Goal: Transaction & Acquisition: Book appointment/travel/reservation

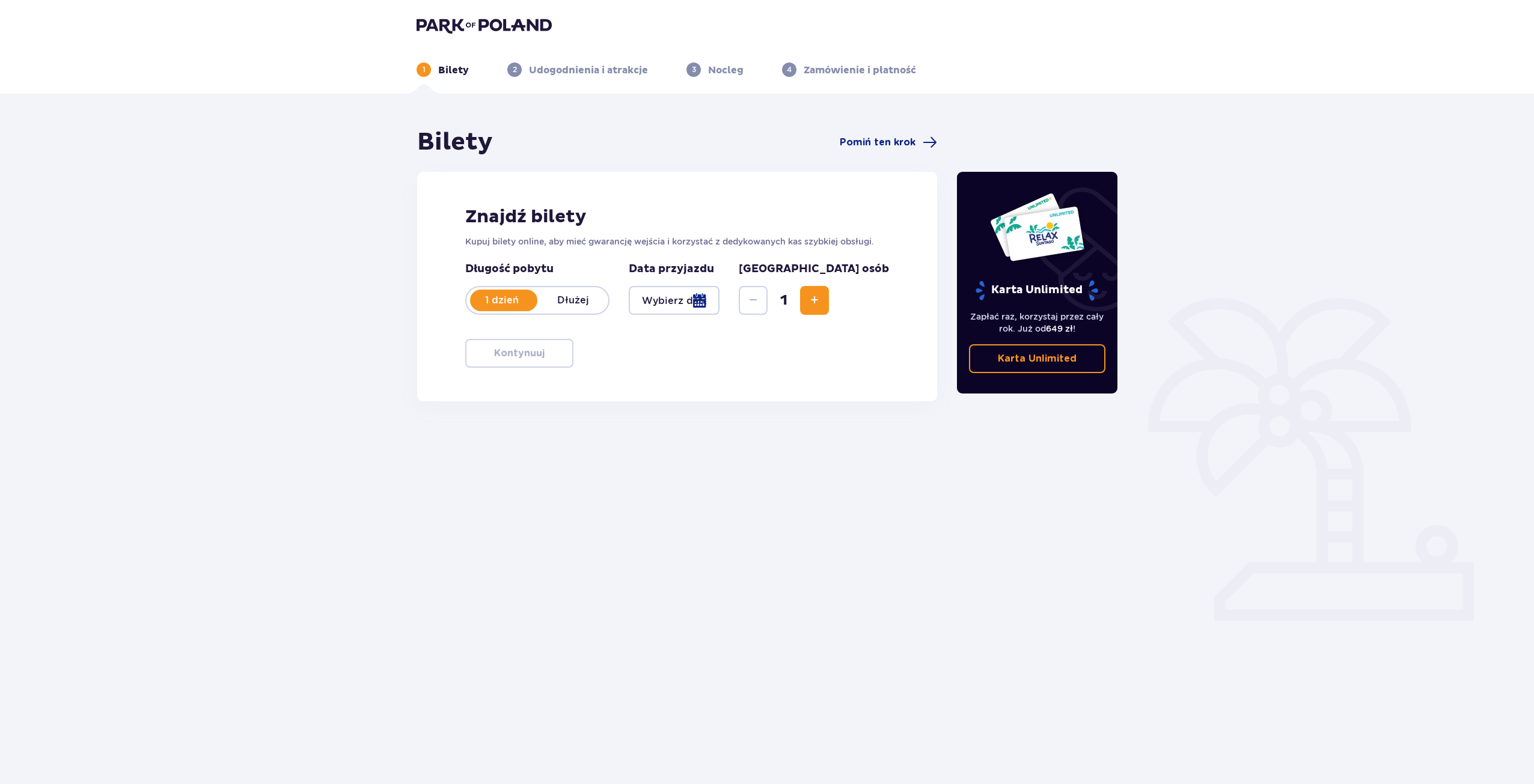
click at [719, 305] on div at bounding box center [674, 300] width 91 height 29
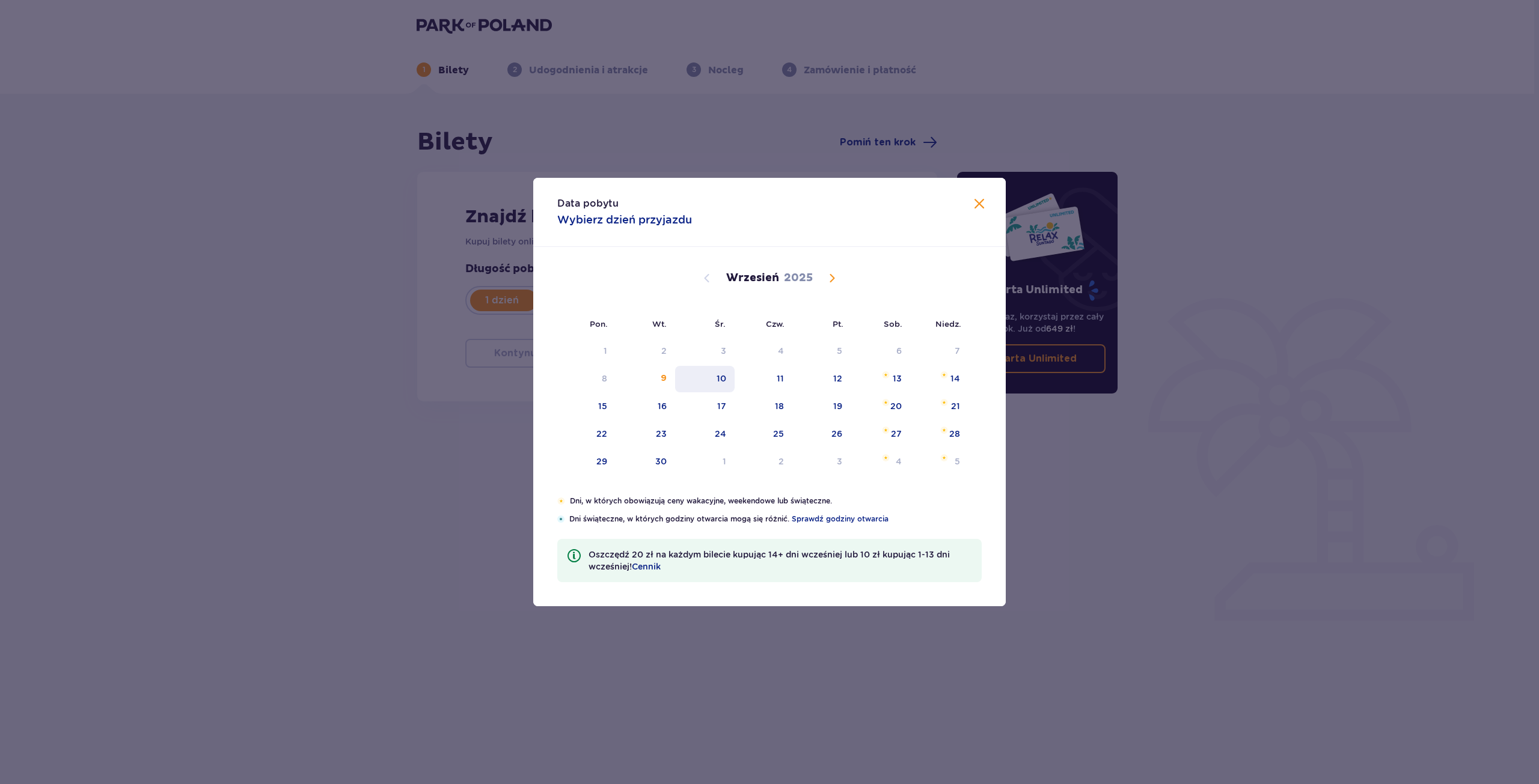
click at [719, 376] on div "10" at bounding box center [722, 378] width 10 height 12
type input "[DATE]"
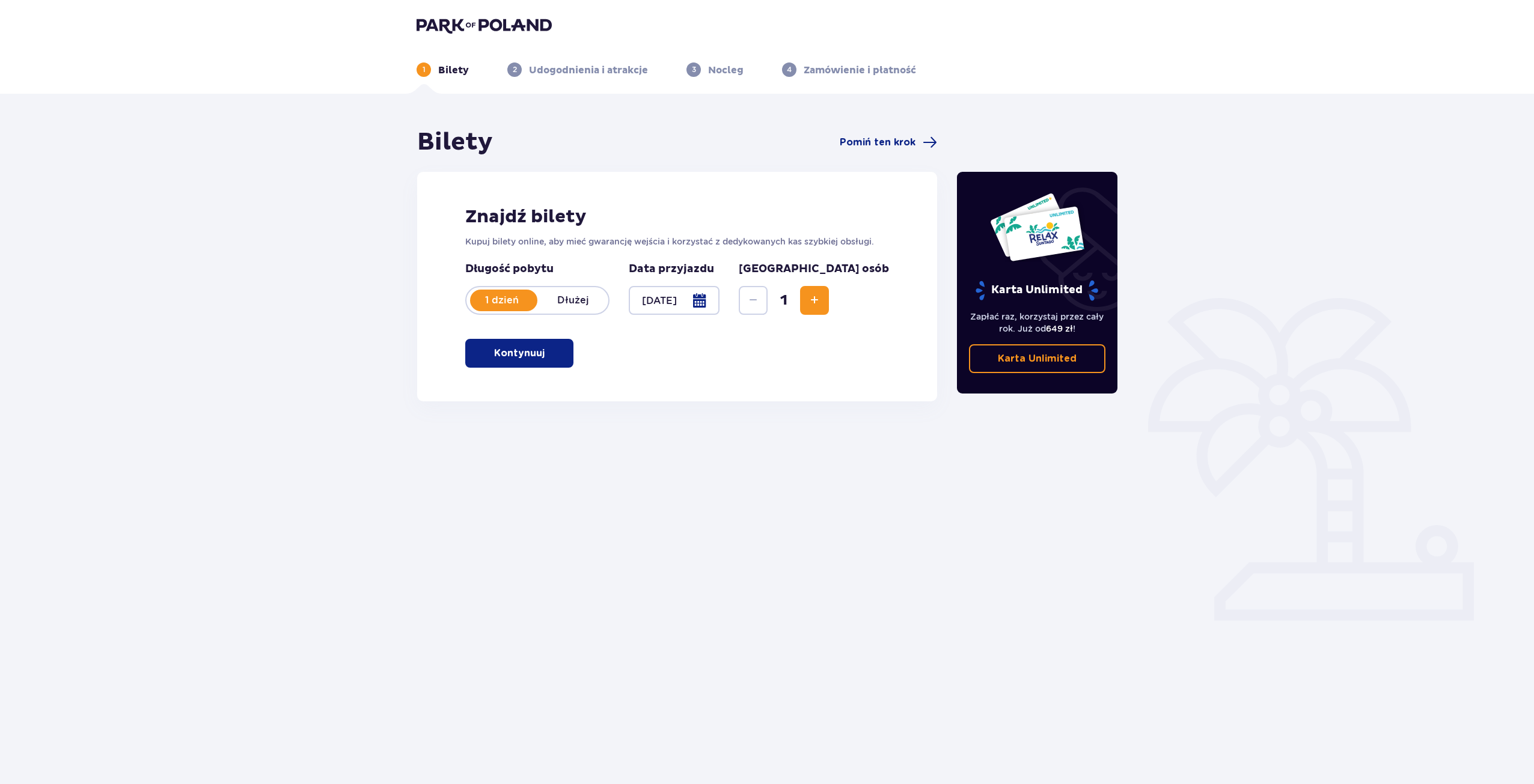
click at [535, 347] on p "Kontynuuj" at bounding box center [519, 353] width 50 height 13
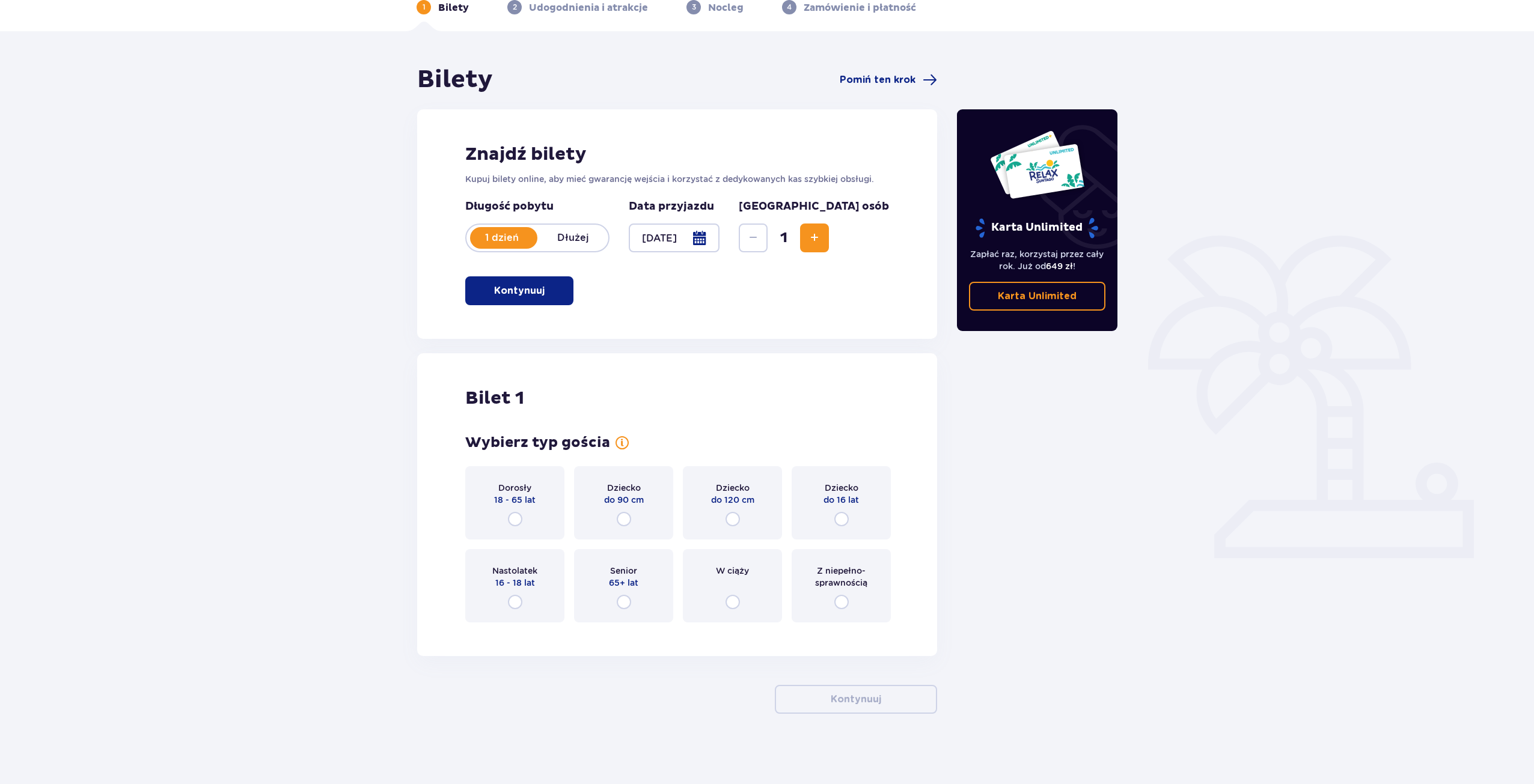
scroll to position [64, 0]
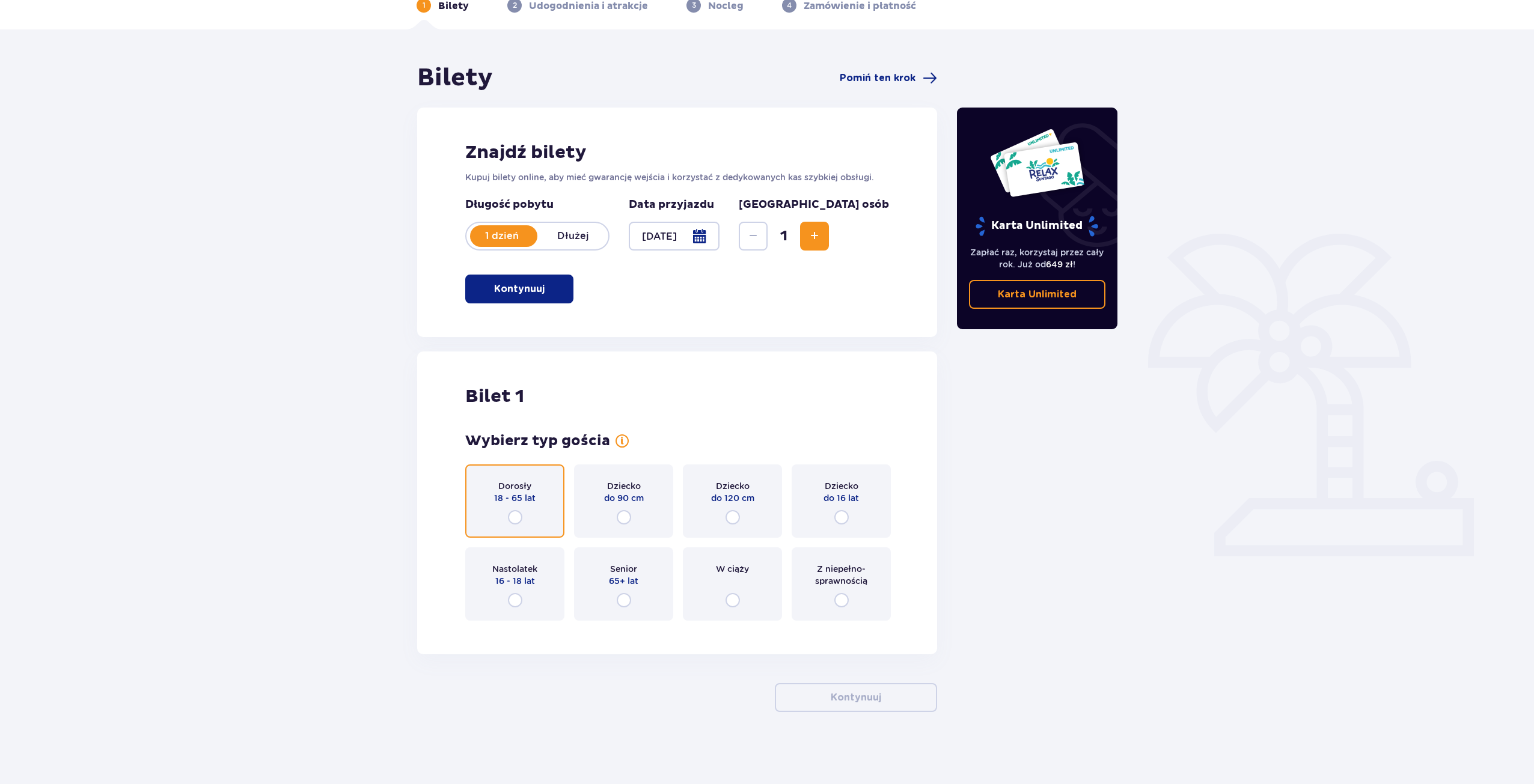
click at [515, 515] on input "radio" at bounding box center [516, 517] width 15 height 15
radio input "true"
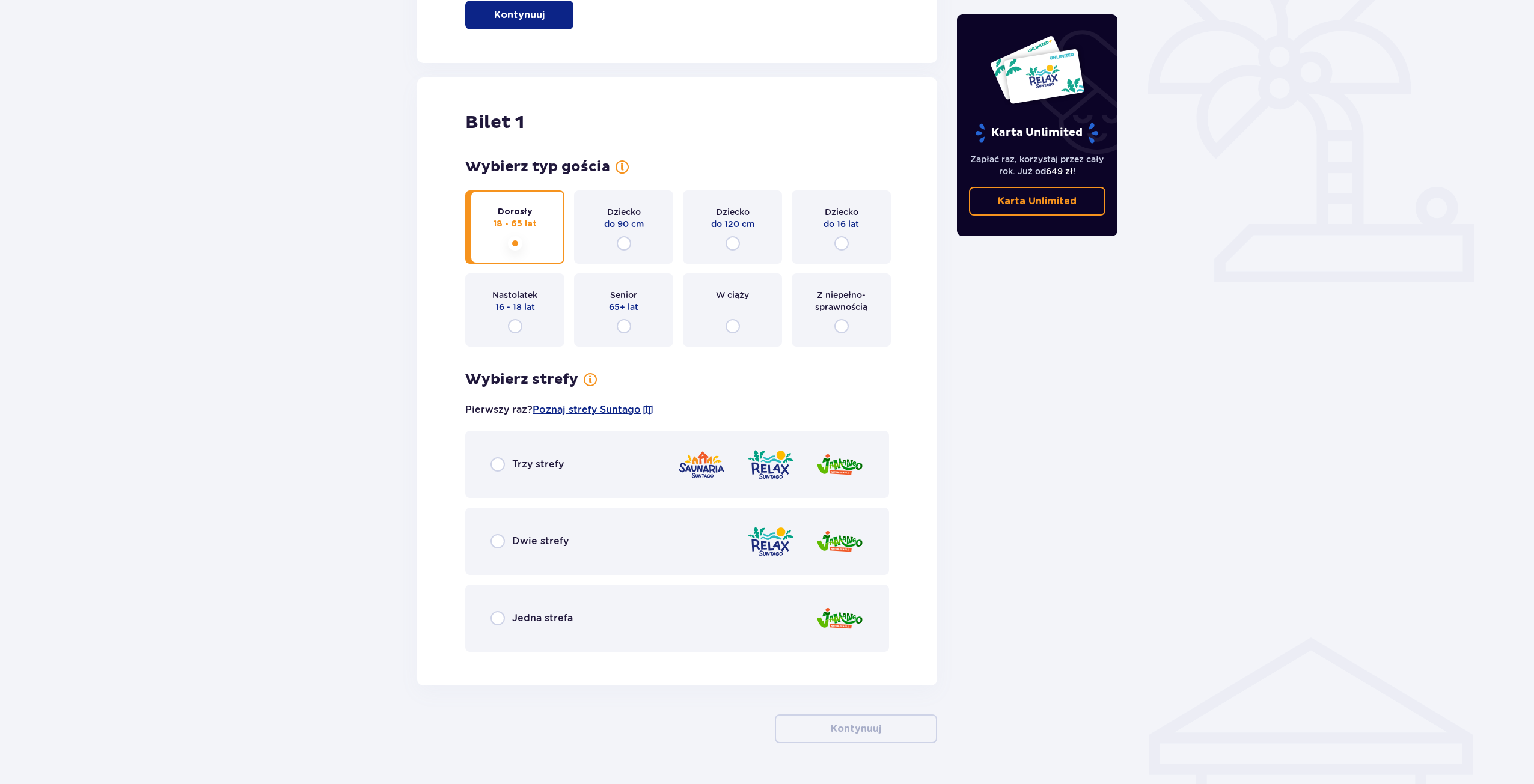
scroll to position [369, 0]
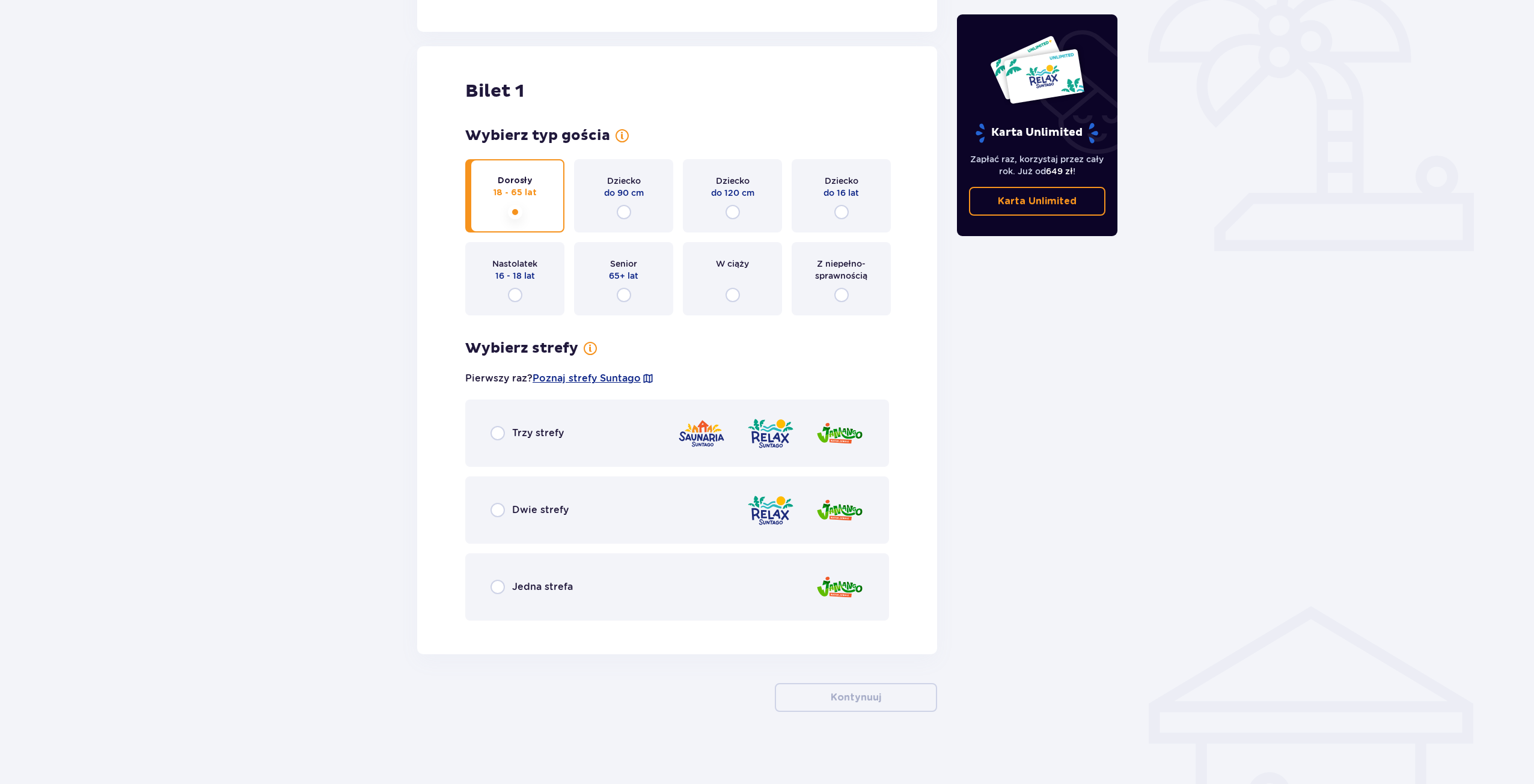
click at [486, 574] on div "Jedna strefa" at bounding box center [677, 587] width 424 height 67
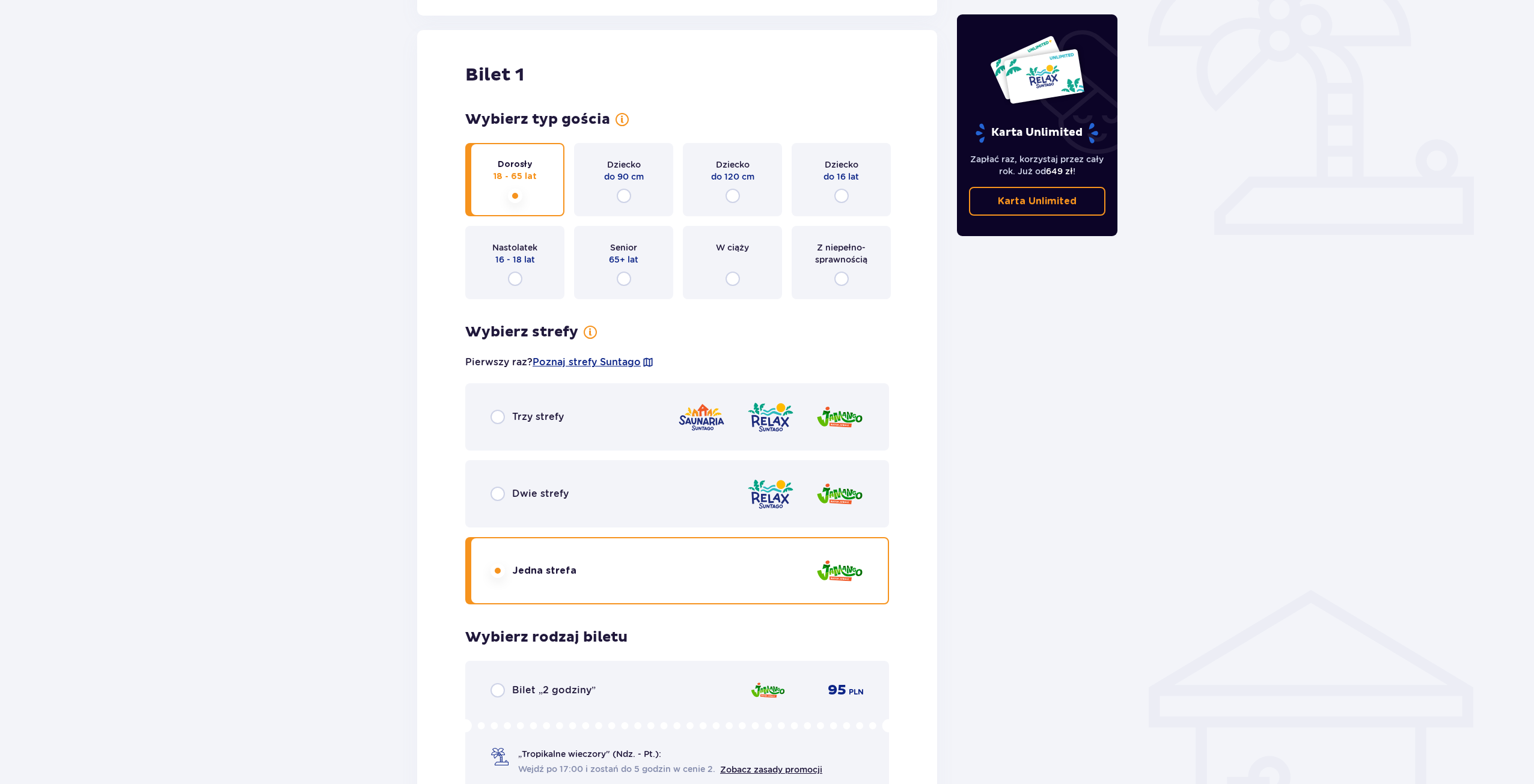
scroll to position [355, 0]
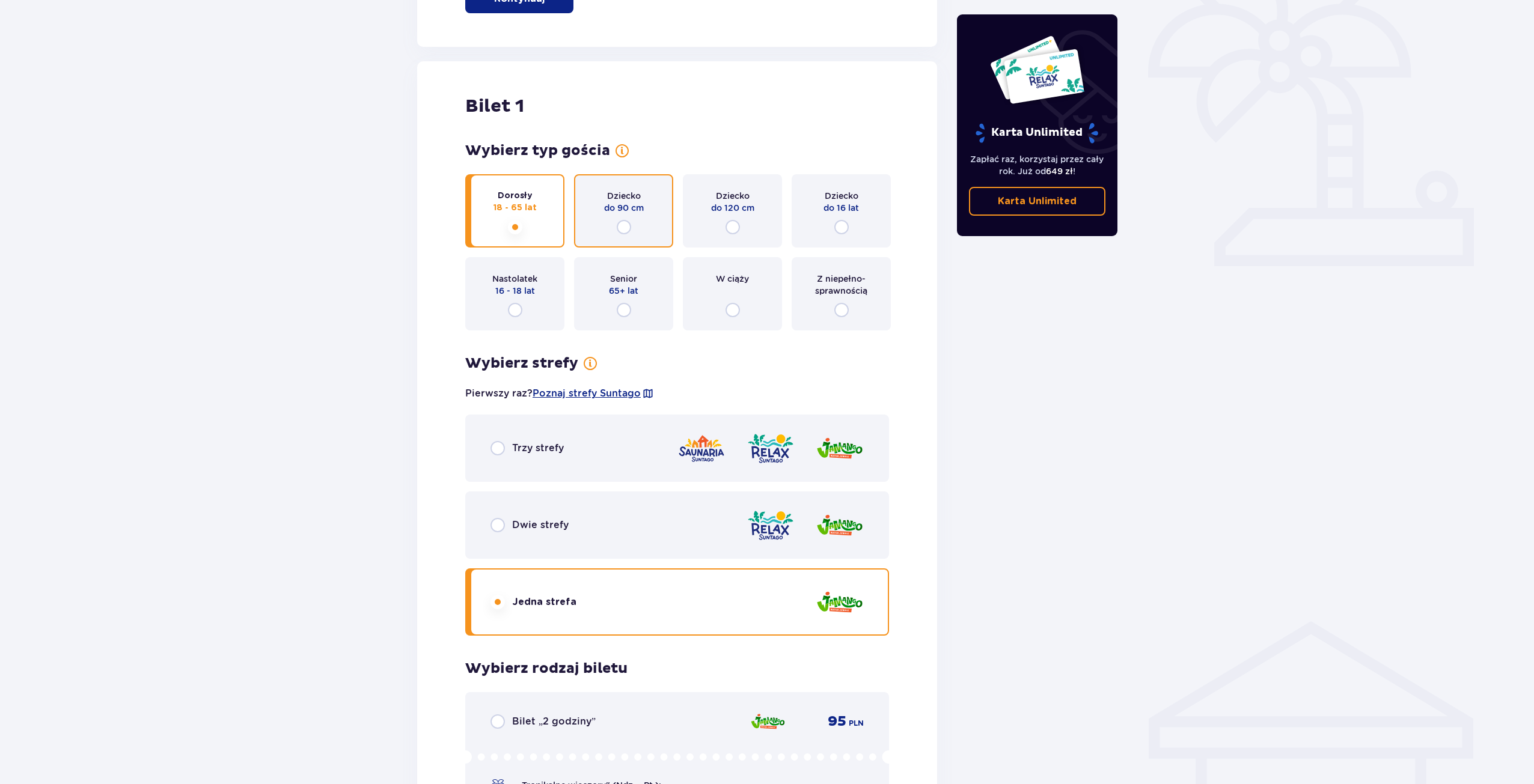
click at [620, 224] on input "radio" at bounding box center [624, 227] width 15 height 15
radio input "true"
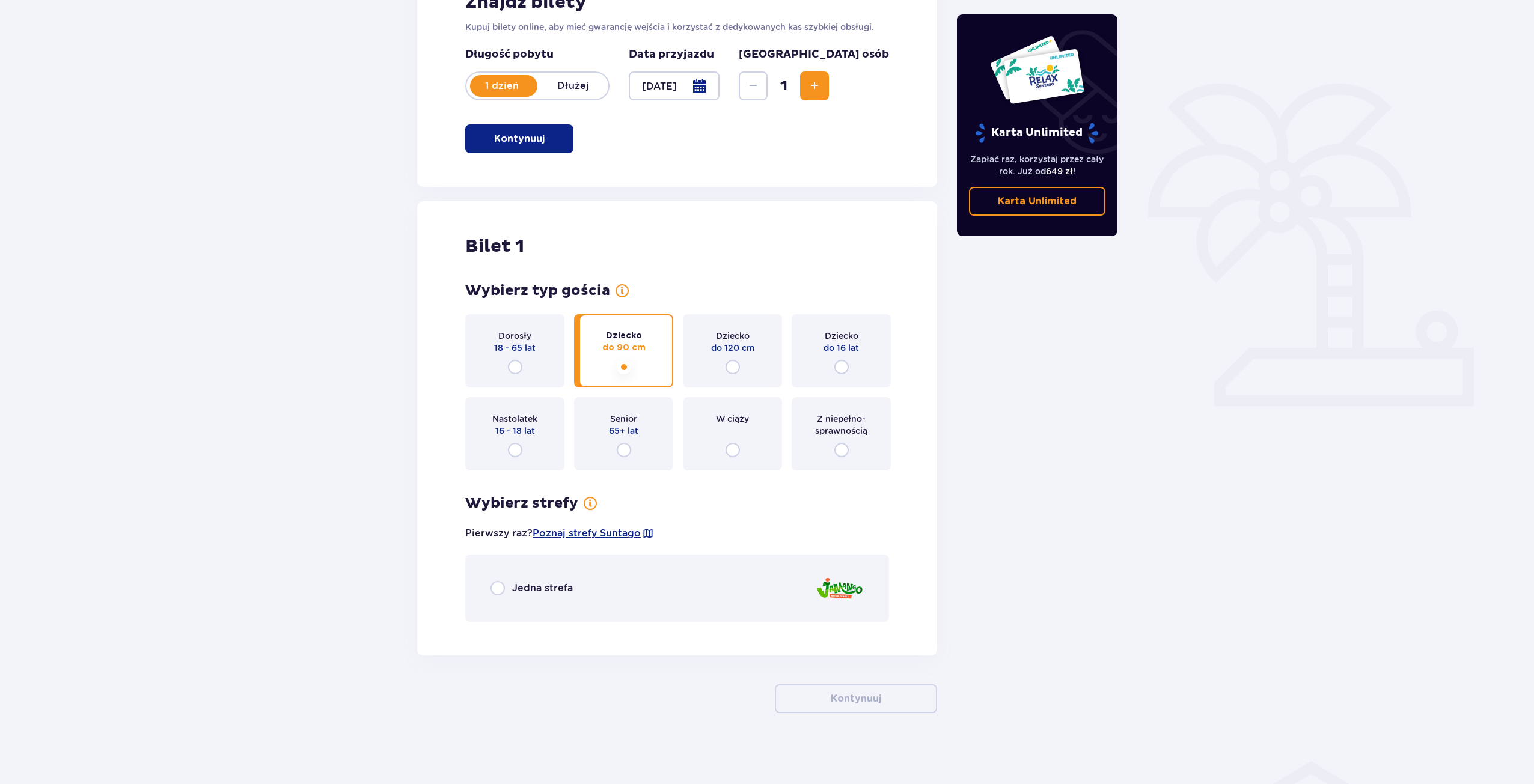
scroll to position [216, 0]
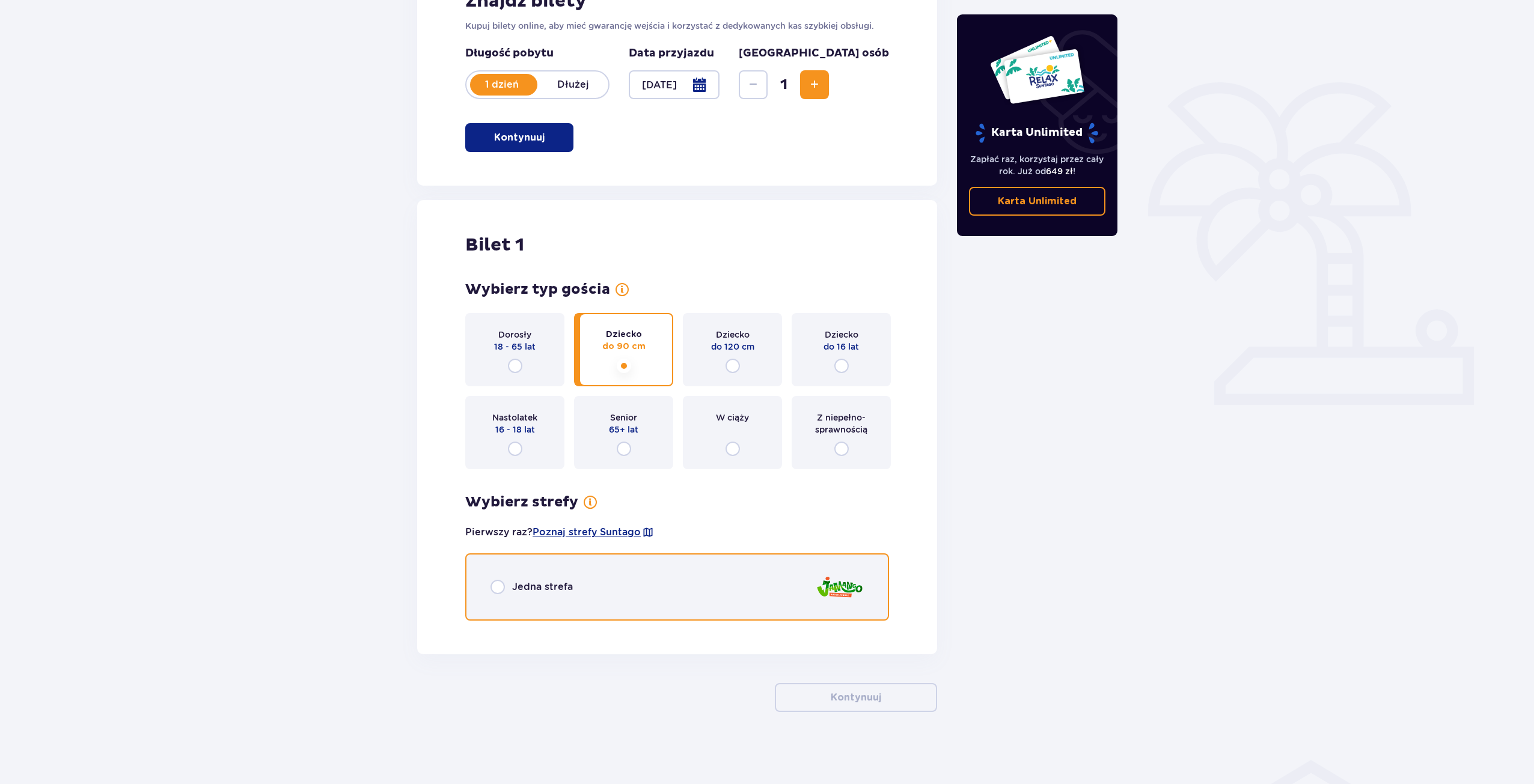
click at [499, 586] on input "radio" at bounding box center [498, 587] width 15 height 15
radio input "true"
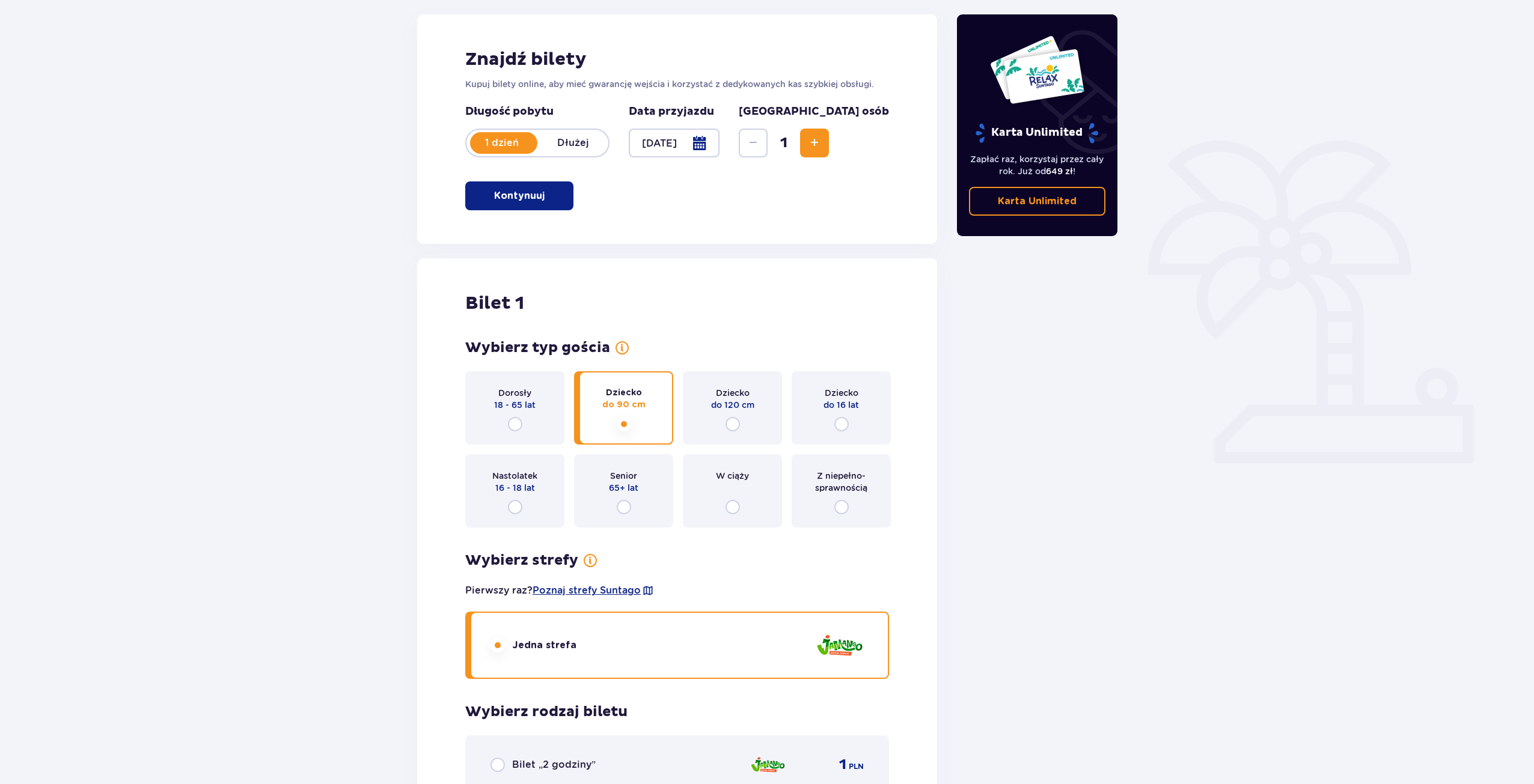
scroll to position [140, 0]
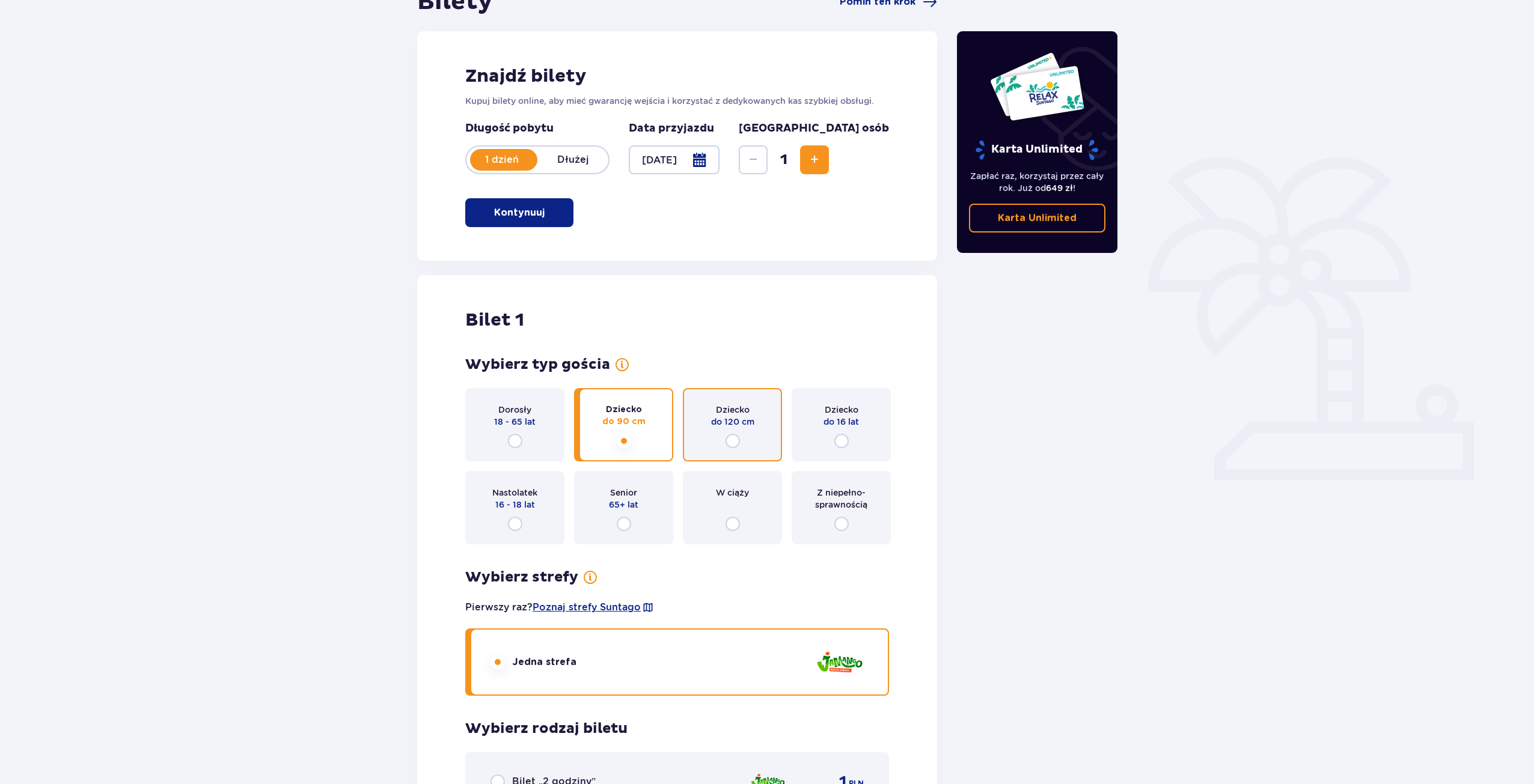
click at [733, 441] on input "radio" at bounding box center [733, 441] width 15 height 15
radio input "true"
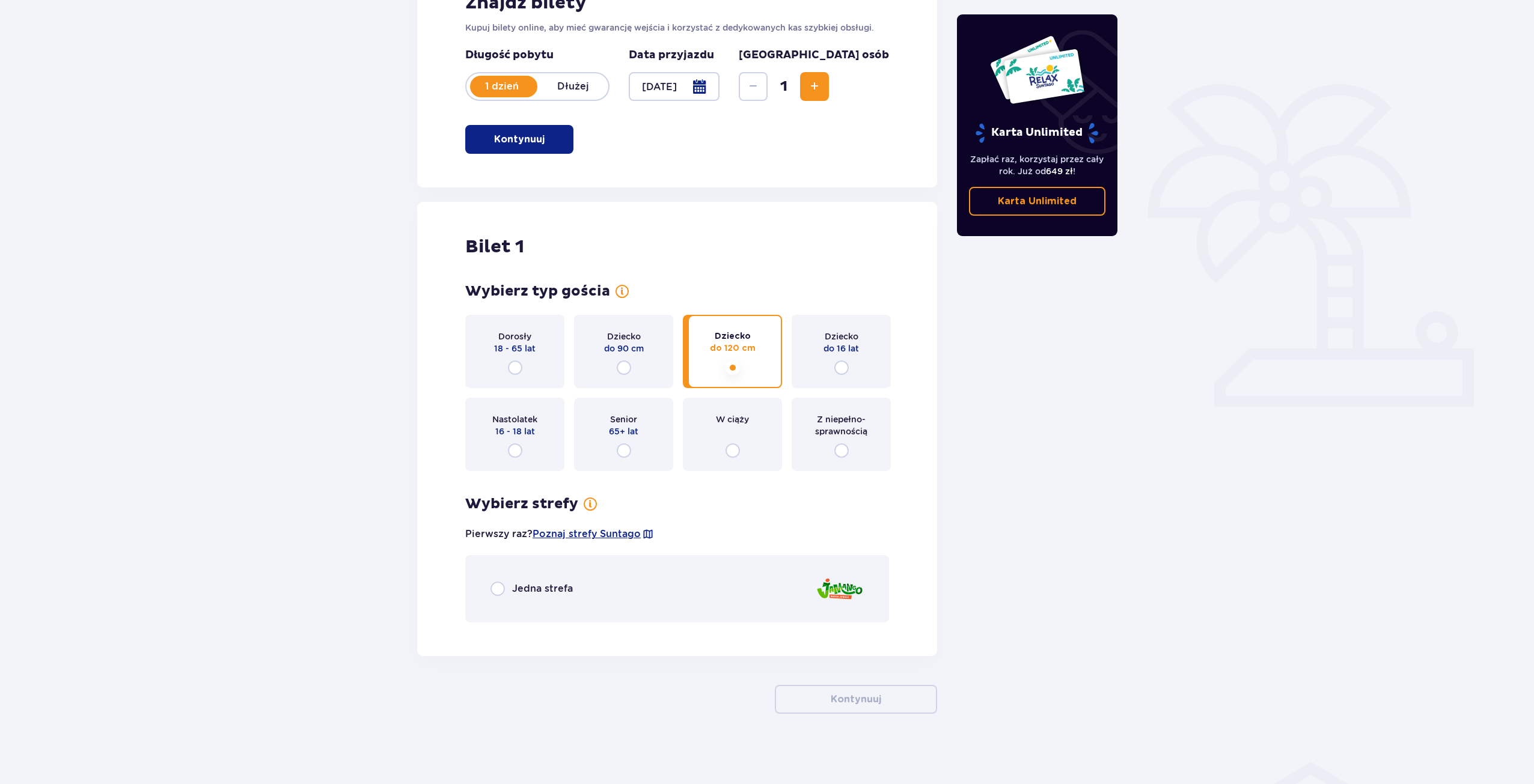
scroll to position [216, 0]
click at [515, 591] on p "Jedna strefa" at bounding box center [543, 587] width 61 height 13
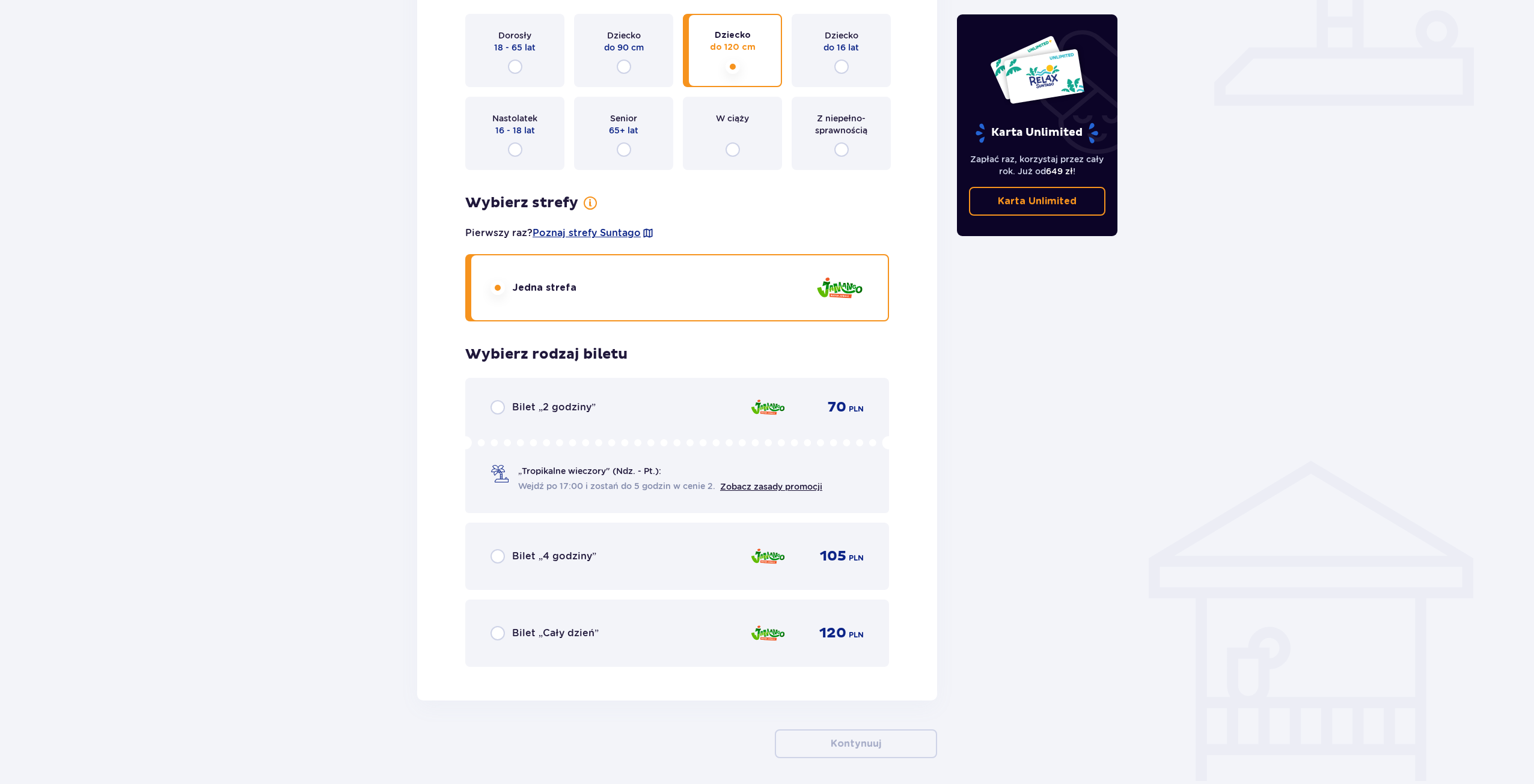
scroll to position [321, 0]
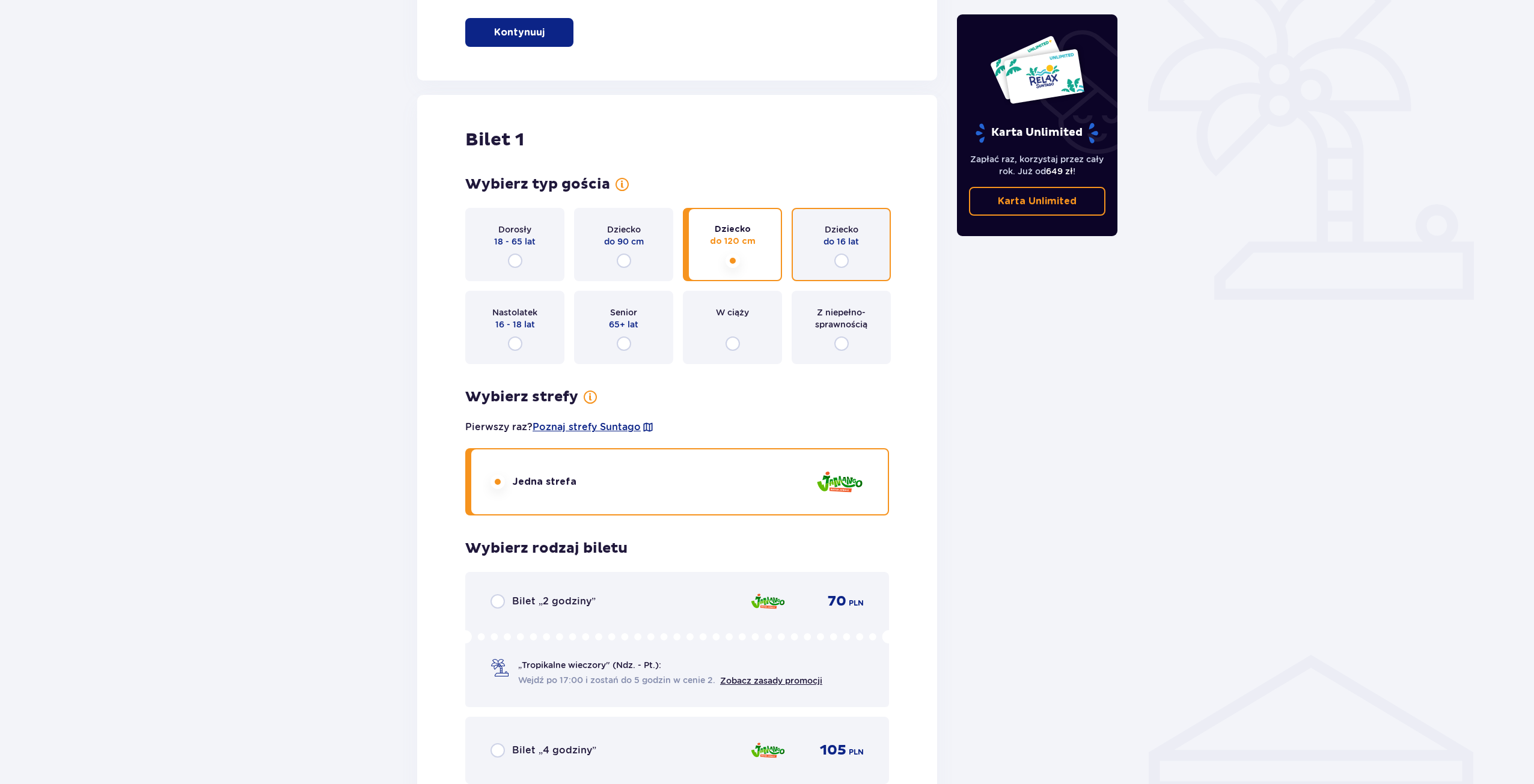
click at [843, 259] on input "radio" at bounding box center [842, 261] width 15 height 15
radio input "true"
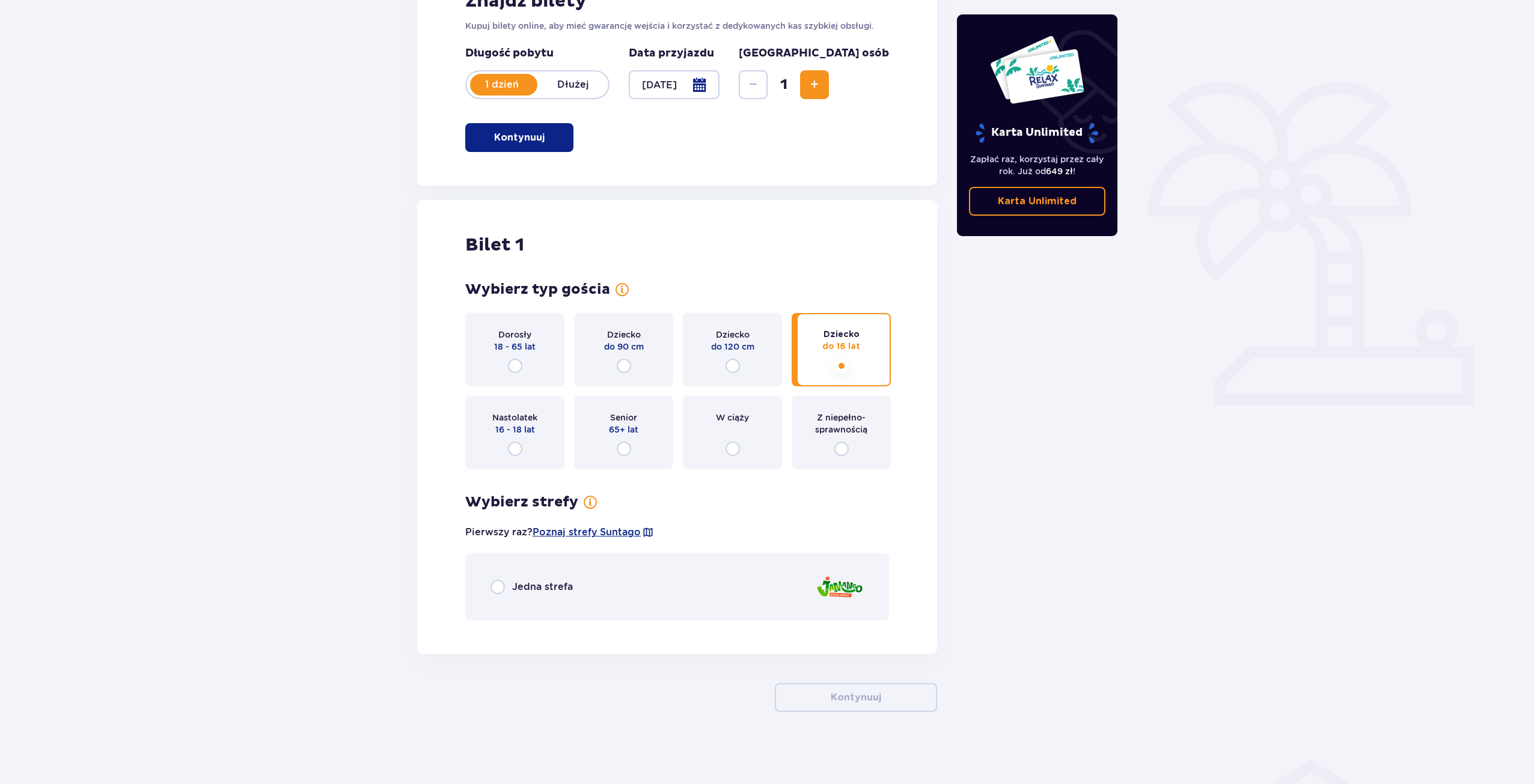
click at [513, 579] on div "Jedna strefa" at bounding box center [677, 587] width 424 height 67
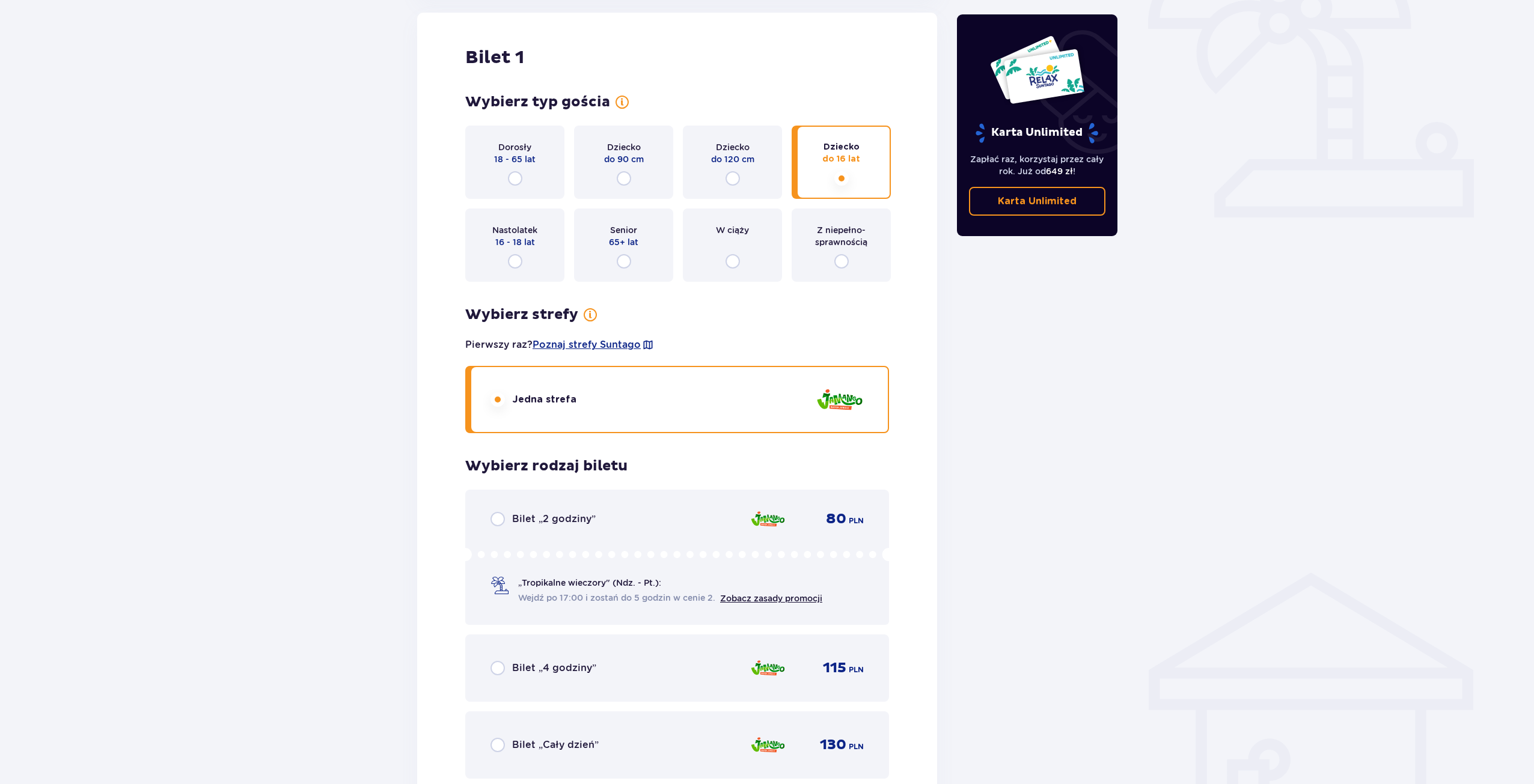
scroll to position [381, 0]
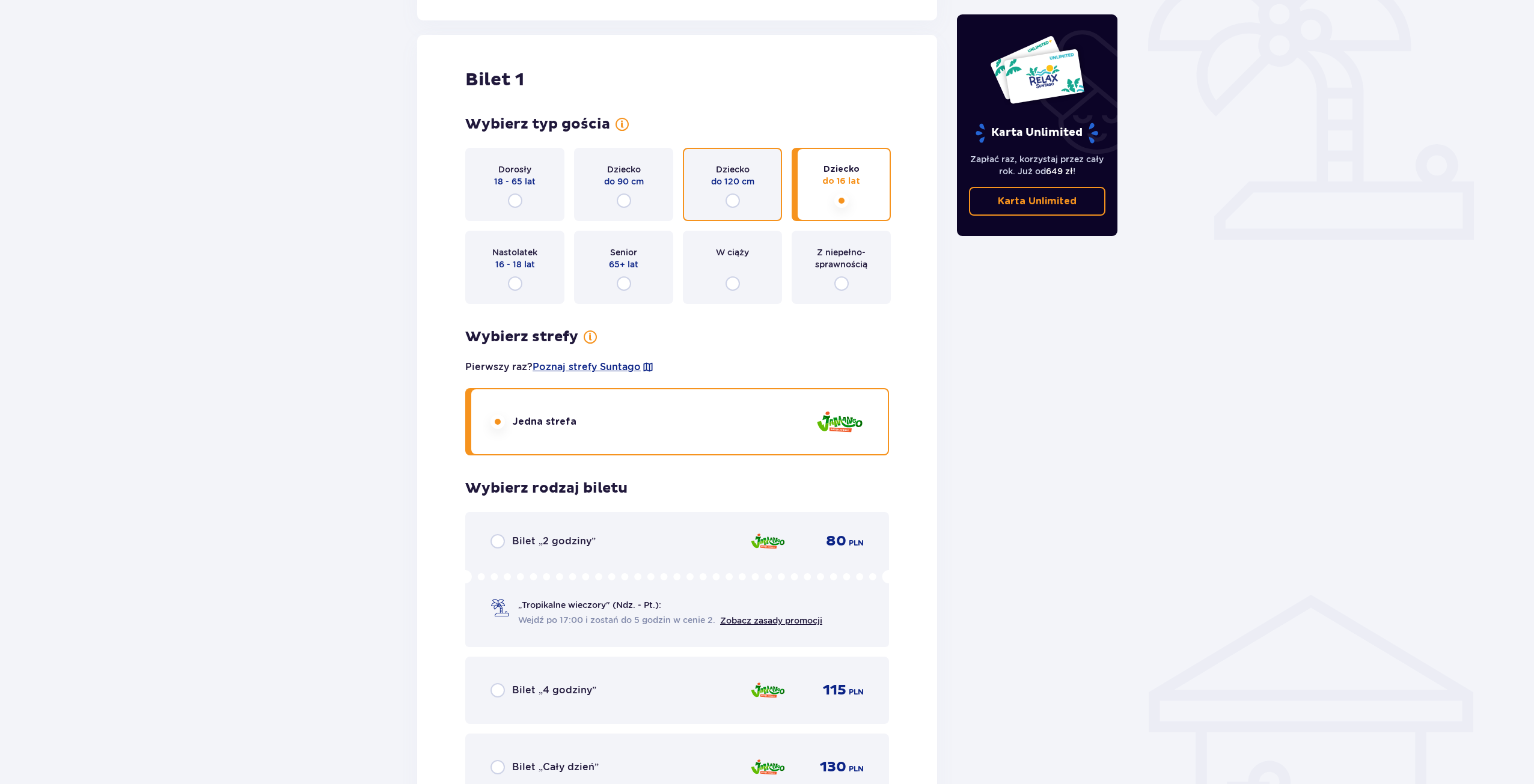
drag, startPoint x: 730, startPoint y: 197, endPoint x: 692, endPoint y: 250, distance: 65.2
click at [730, 197] on input "radio" at bounding box center [733, 201] width 15 height 15
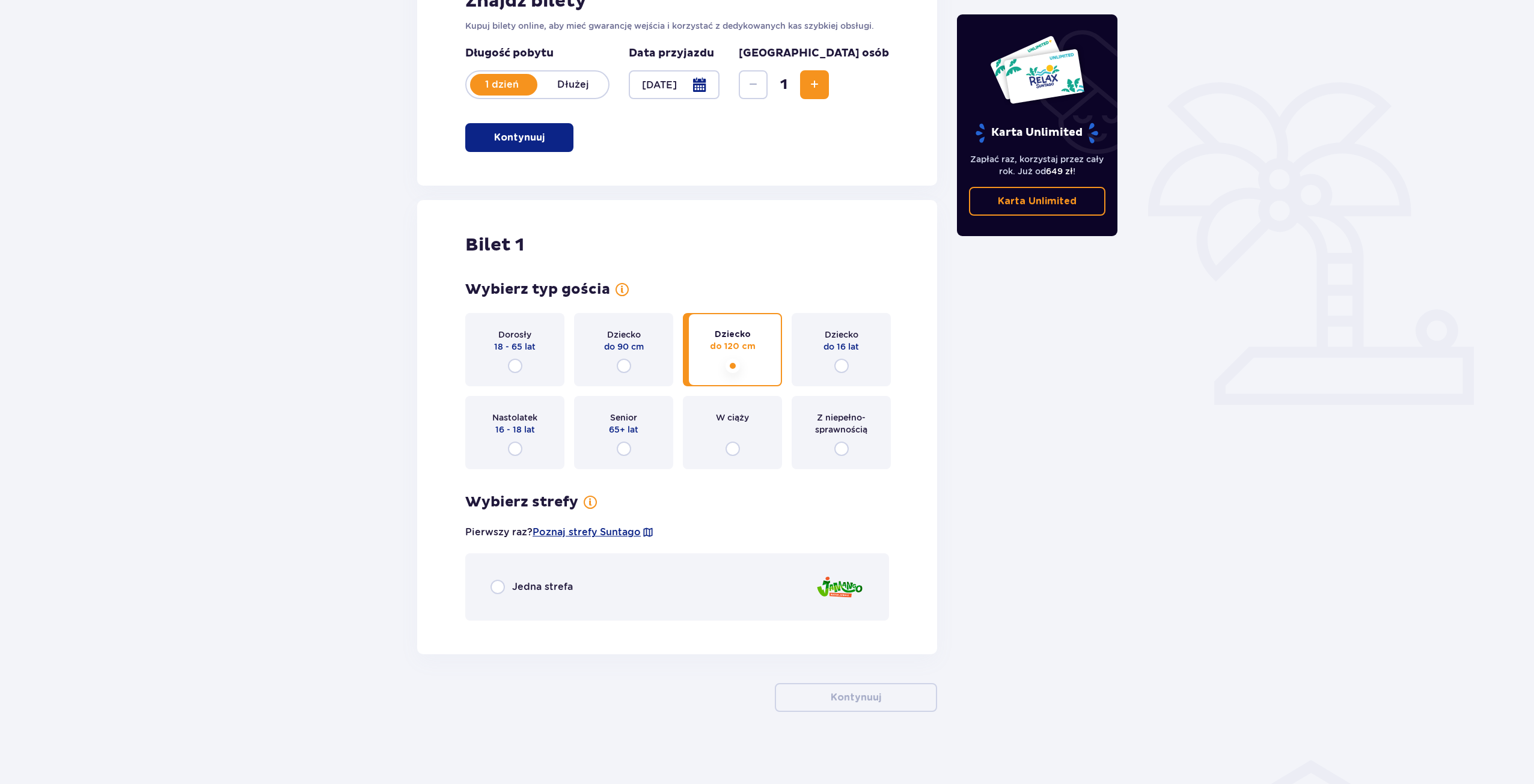
click at [502, 596] on div "Jedna strefa" at bounding box center [677, 587] width 424 height 67
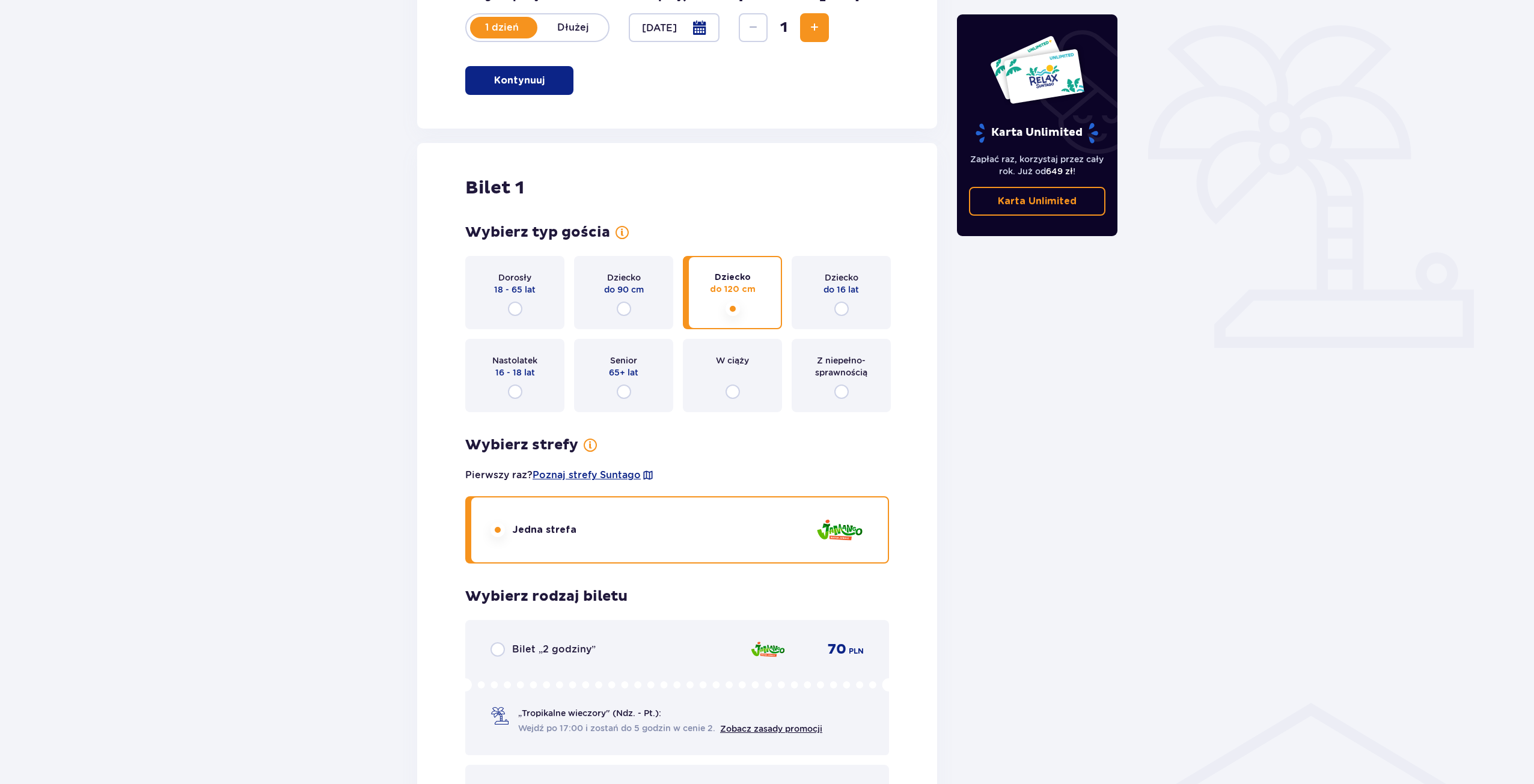
scroll to position [261, 0]
